Goal: Task Accomplishment & Management: Use online tool/utility

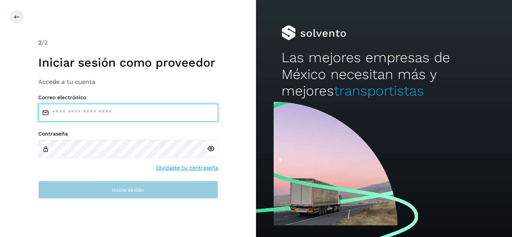
type input "**********"
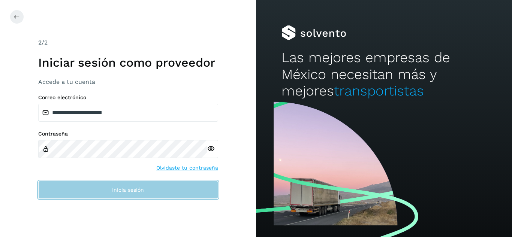
click at [146, 194] on button "Inicia sesión" at bounding box center [128, 190] width 180 height 18
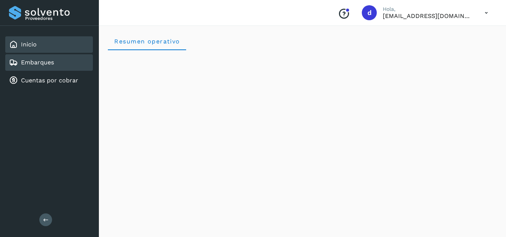
click at [55, 65] on div "Embarques" at bounding box center [49, 62] width 88 height 16
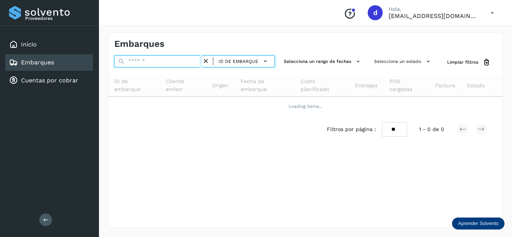
click at [137, 60] on input "text" at bounding box center [158, 61] width 88 height 12
paste input "**********"
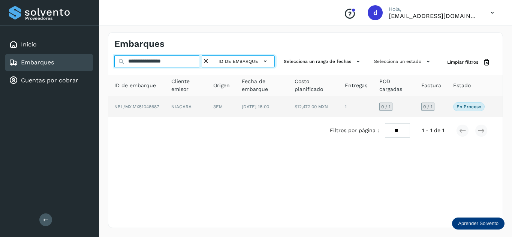
type input "**********"
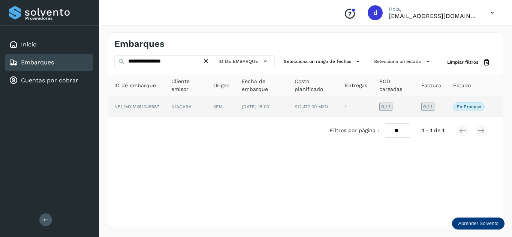
click at [145, 109] on span "NBL/MX.MX51048687" at bounding box center [136, 106] width 45 height 5
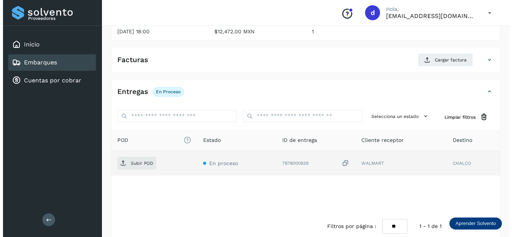
scroll to position [118, 0]
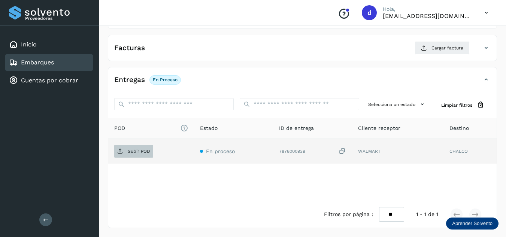
click at [138, 146] on span "Subir POD" at bounding box center [133, 151] width 39 height 12
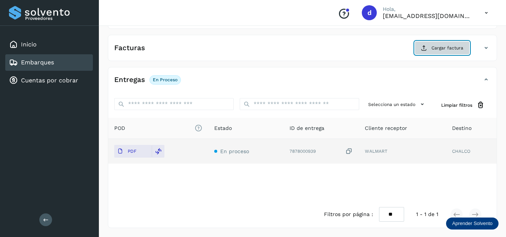
click at [445, 53] on button "Cargar factura" at bounding box center [442, 47] width 55 height 13
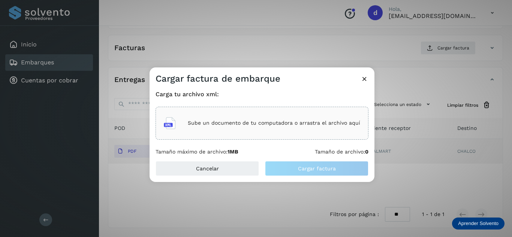
click at [278, 116] on div "Sube un documento de tu computadora o arrastra el archivo aquí" at bounding box center [262, 123] width 196 height 20
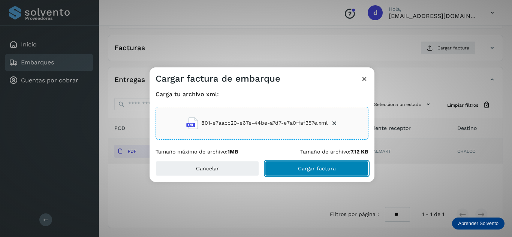
click at [313, 166] on span "Cargar factura" at bounding box center [317, 168] width 38 height 5
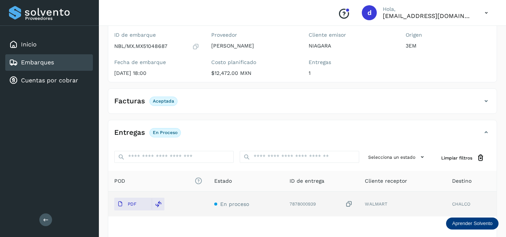
scroll to position [0, 0]
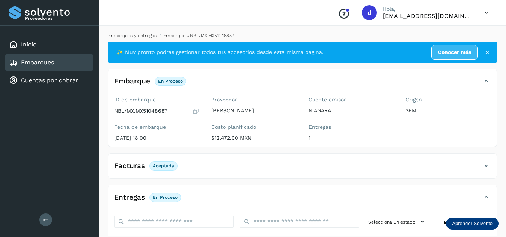
click at [141, 33] on link "Embarques y entregas" at bounding box center [132, 35] width 48 height 5
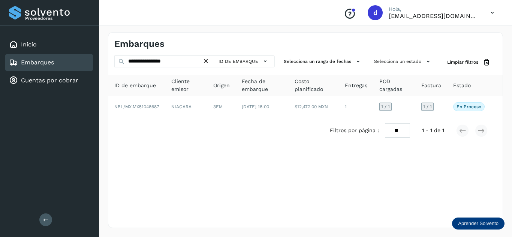
click at [205, 60] on icon at bounding box center [206, 61] width 8 height 8
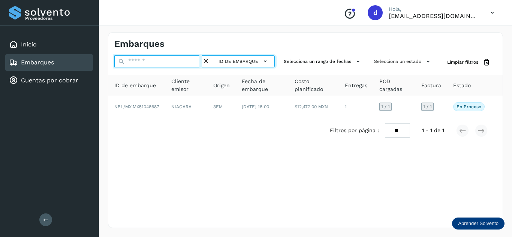
click at [191, 59] on input "text" at bounding box center [158, 61] width 88 height 12
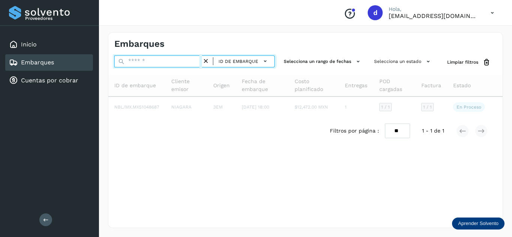
paste input "**********"
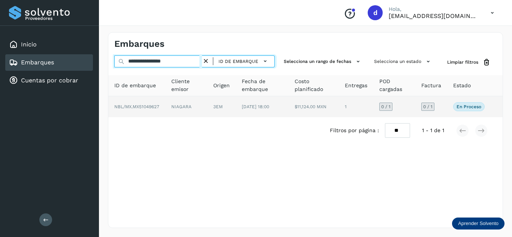
type input "**********"
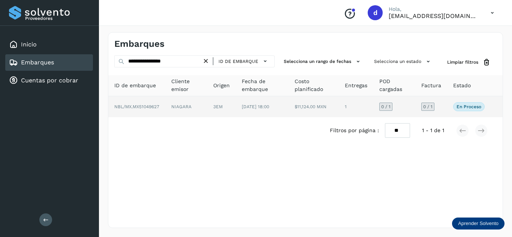
click at [140, 107] on span "NBL/MX.MX51049627" at bounding box center [136, 106] width 45 height 5
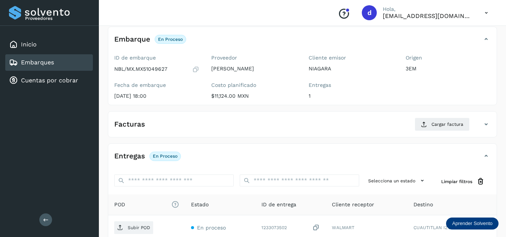
scroll to position [112, 0]
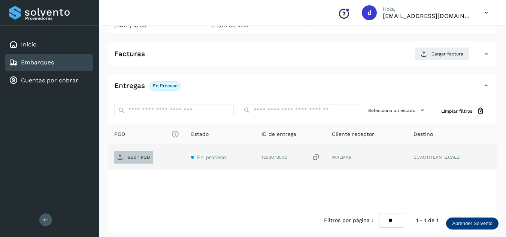
click at [136, 155] on p "Subir POD" at bounding box center [139, 157] width 22 height 5
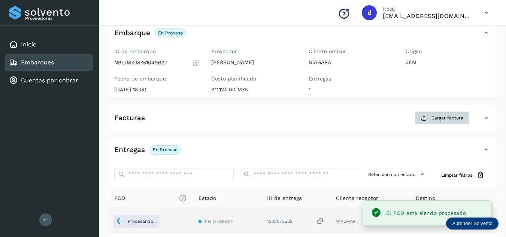
scroll to position [37, 0]
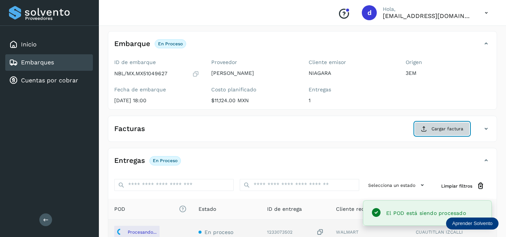
click at [444, 131] on span "Cargar factura" at bounding box center [447, 128] width 32 height 7
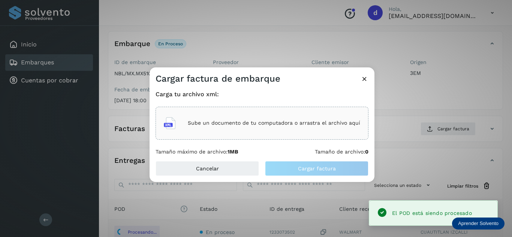
click at [335, 132] on div "Sube un documento de tu computadora o arrastra el archivo aquí" at bounding box center [262, 123] width 196 height 20
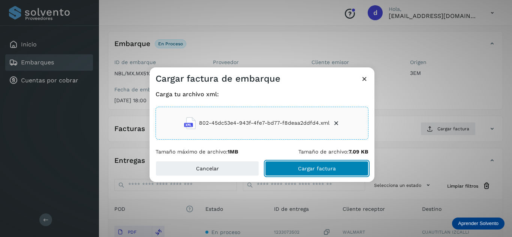
click at [302, 164] on button "Cargar factura" at bounding box center [316, 168] width 103 height 15
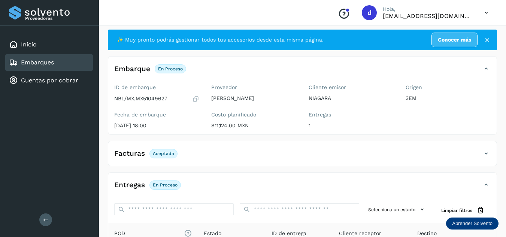
scroll to position [0, 0]
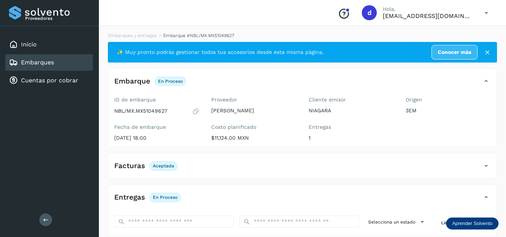
click at [157, 38] on li "Embarques y entregas" at bounding box center [196, 35] width 78 height 7
click at [152, 37] on link "Embarques y entregas" at bounding box center [132, 35] width 48 height 5
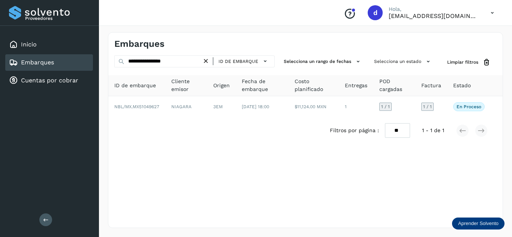
click at [209, 59] on icon at bounding box center [206, 61] width 8 height 8
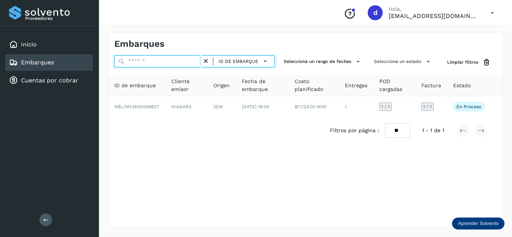
click at [166, 64] on input "text" at bounding box center [158, 61] width 88 height 12
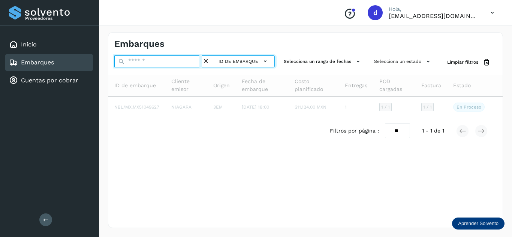
paste input "**********"
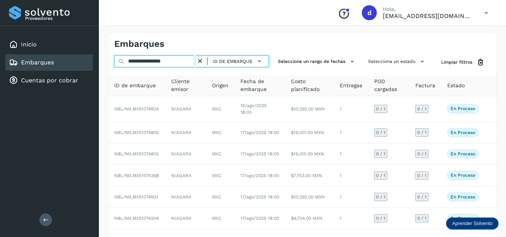
type input "**********"
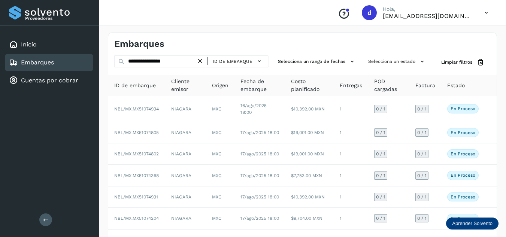
click at [200, 62] on icon at bounding box center [200, 61] width 8 height 8
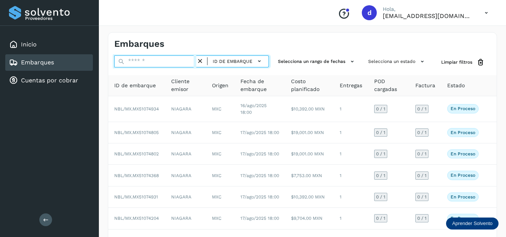
click at [174, 59] on input "text" at bounding box center [155, 61] width 82 height 12
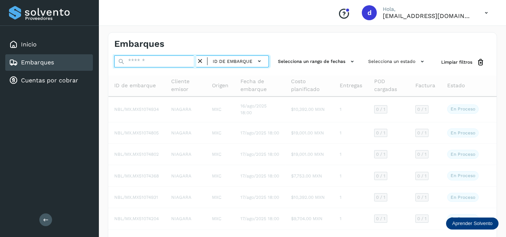
paste input "**********"
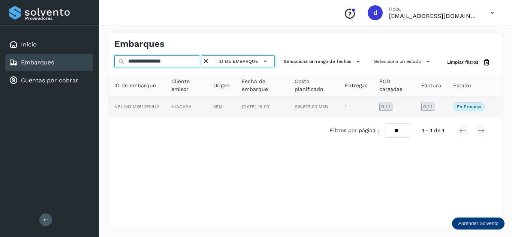
type input "**********"
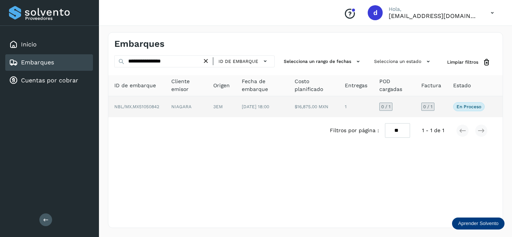
click at [145, 108] on span "NBL/MX.MX51050842" at bounding box center [136, 106] width 45 height 5
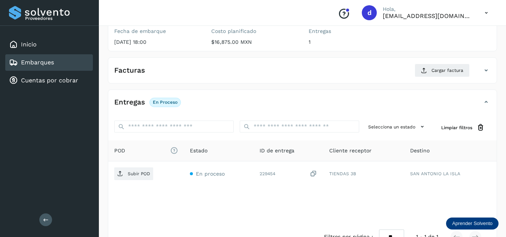
scroll to position [118, 0]
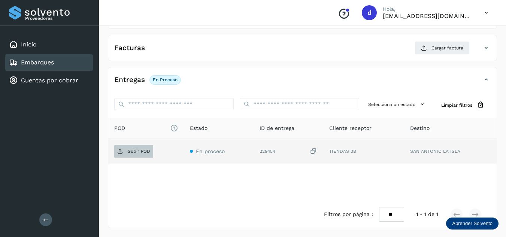
click at [150, 150] on p "Subir POD" at bounding box center [139, 151] width 22 height 5
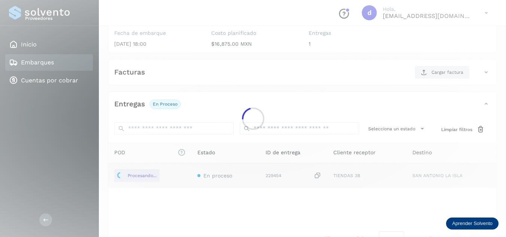
scroll to position [81, 0]
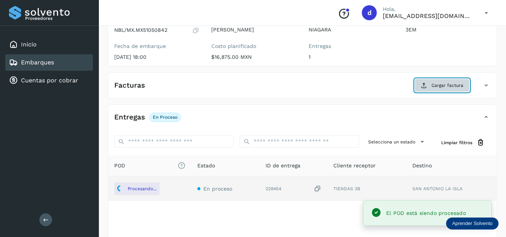
click at [440, 86] on span "Cargar factura" at bounding box center [447, 85] width 32 height 7
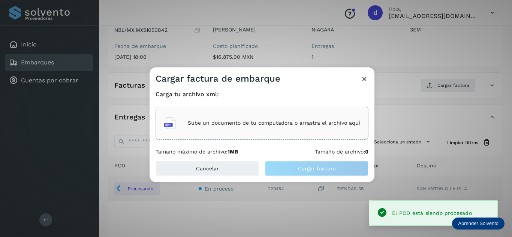
click at [239, 127] on div "Sube un documento de tu computadora o arrastra el archivo aquí" at bounding box center [262, 123] width 196 height 20
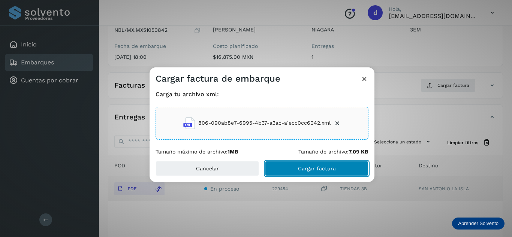
click at [306, 166] on span "Cargar factura" at bounding box center [317, 168] width 38 height 5
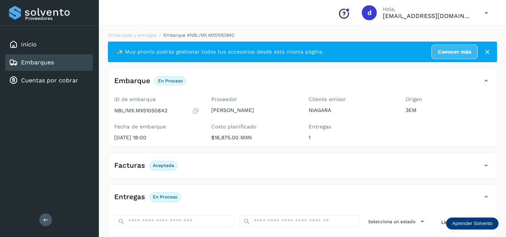
scroll to position [0, 0]
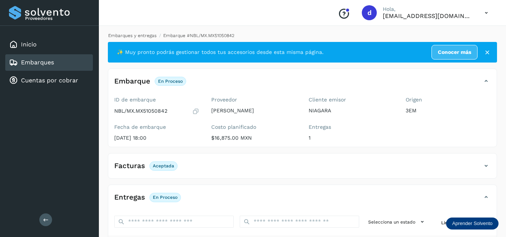
click at [142, 36] on link "Embarques y entregas" at bounding box center [132, 35] width 48 height 5
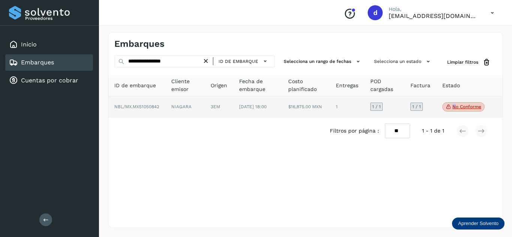
click at [453, 109] on p "No conforme" at bounding box center [466, 106] width 29 height 5
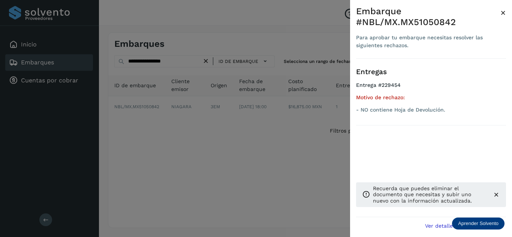
click at [230, 197] on div at bounding box center [256, 118] width 512 height 237
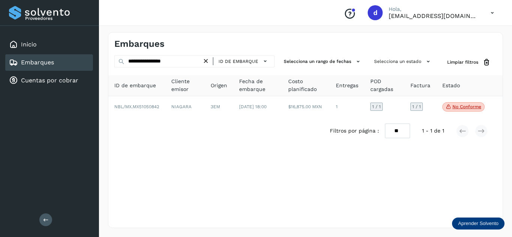
click at [52, 66] on link "Embarques" at bounding box center [37, 62] width 33 height 7
click at [40, 44] on div "Inicio" at bounding box center [49, 44] width 88 height 16
